Goal: Transaction & Acquisition: Purchase product/service

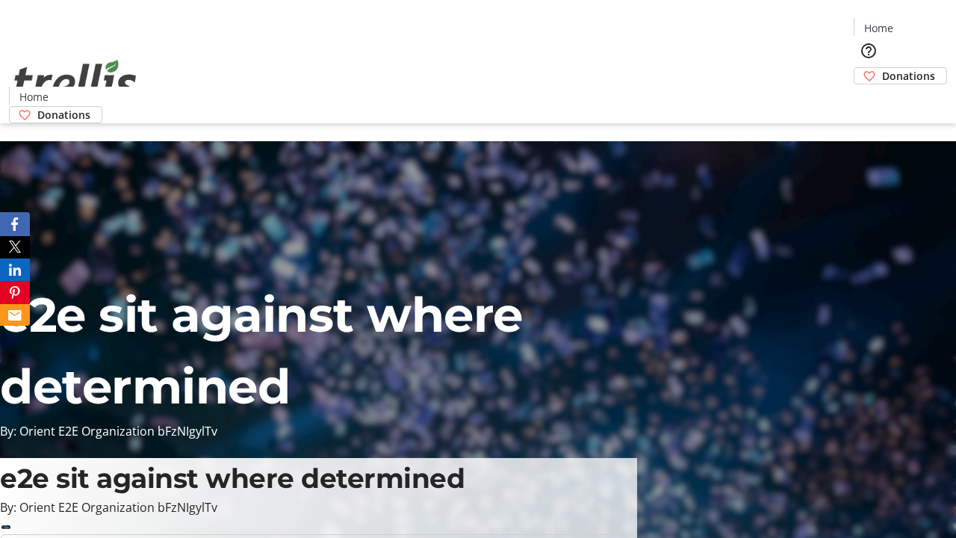
click at [882, 68] on span "Donations" at bounding box center [908, 76] width 53 height 16
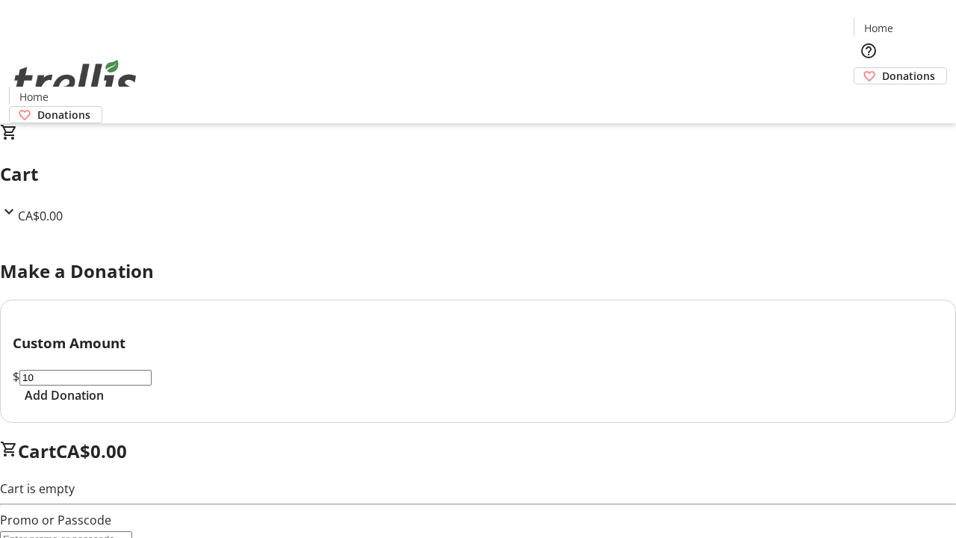
click at [104, 404] on span "Add Donation" at bounding box center [64, 395] width 79 height 18
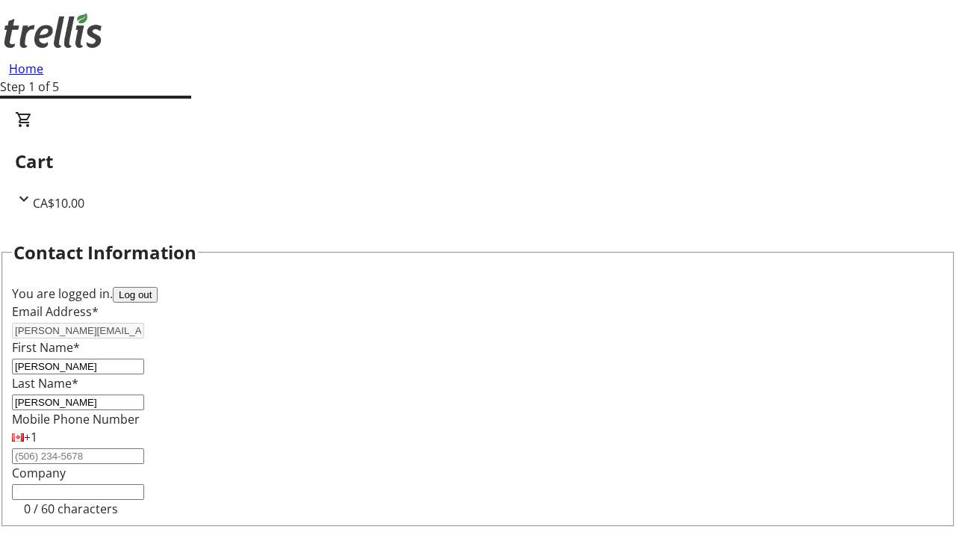
scroll to position [200, 0]
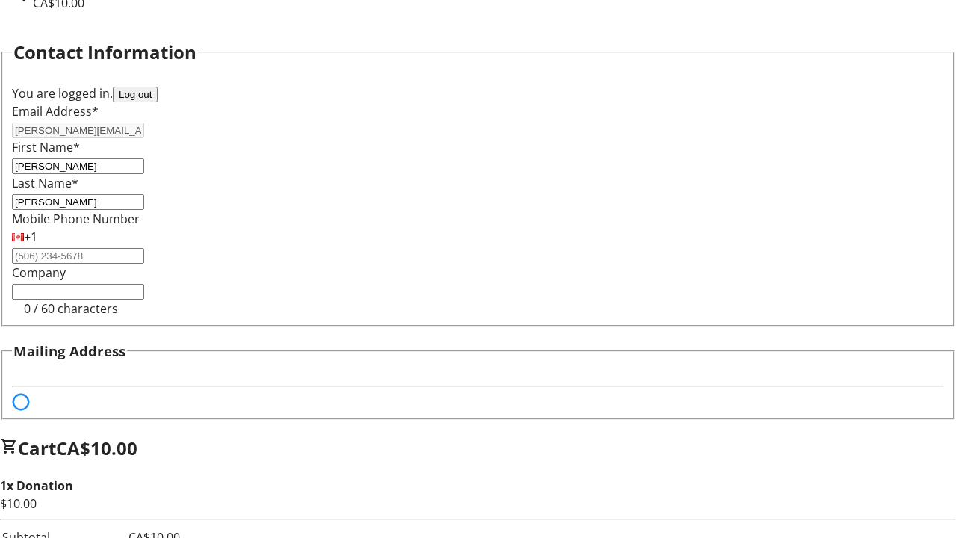
select select "BC"
select select "CA"
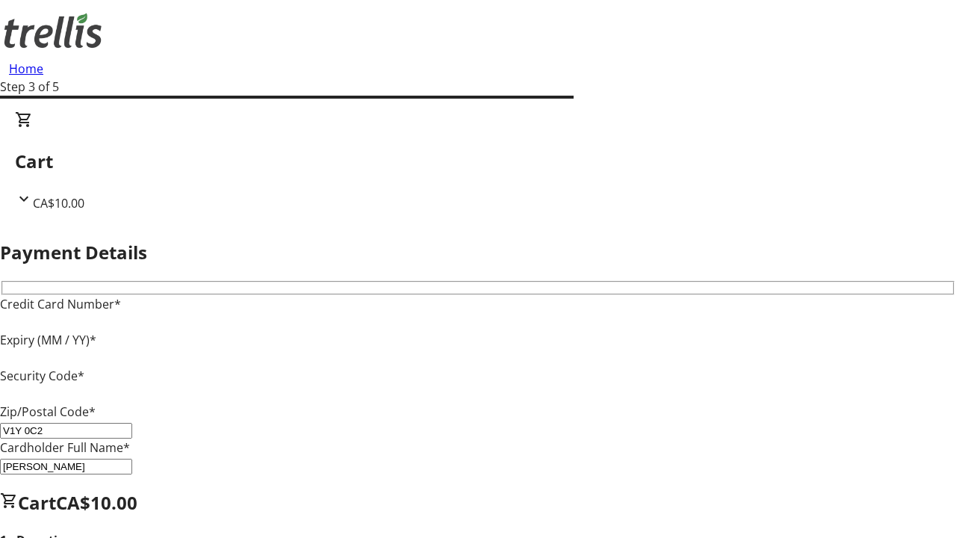
type input "V1Y 0C2"
